Goal: Transaction & Acquisition: Subscribe to service/newsletter

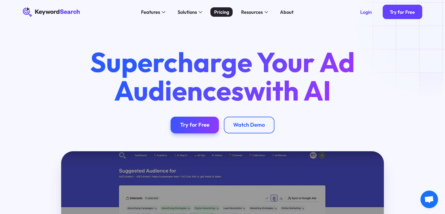
click at [217, 14] on div "Pricing" at bounding box center [221, 11] width 15 height 7
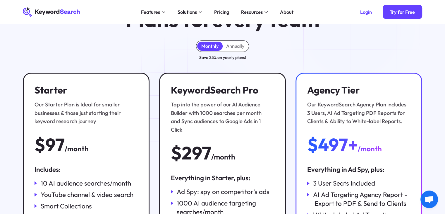
scroll to position [29, 0]
